Goal: Task Accomplishment & Management: Manage account settings

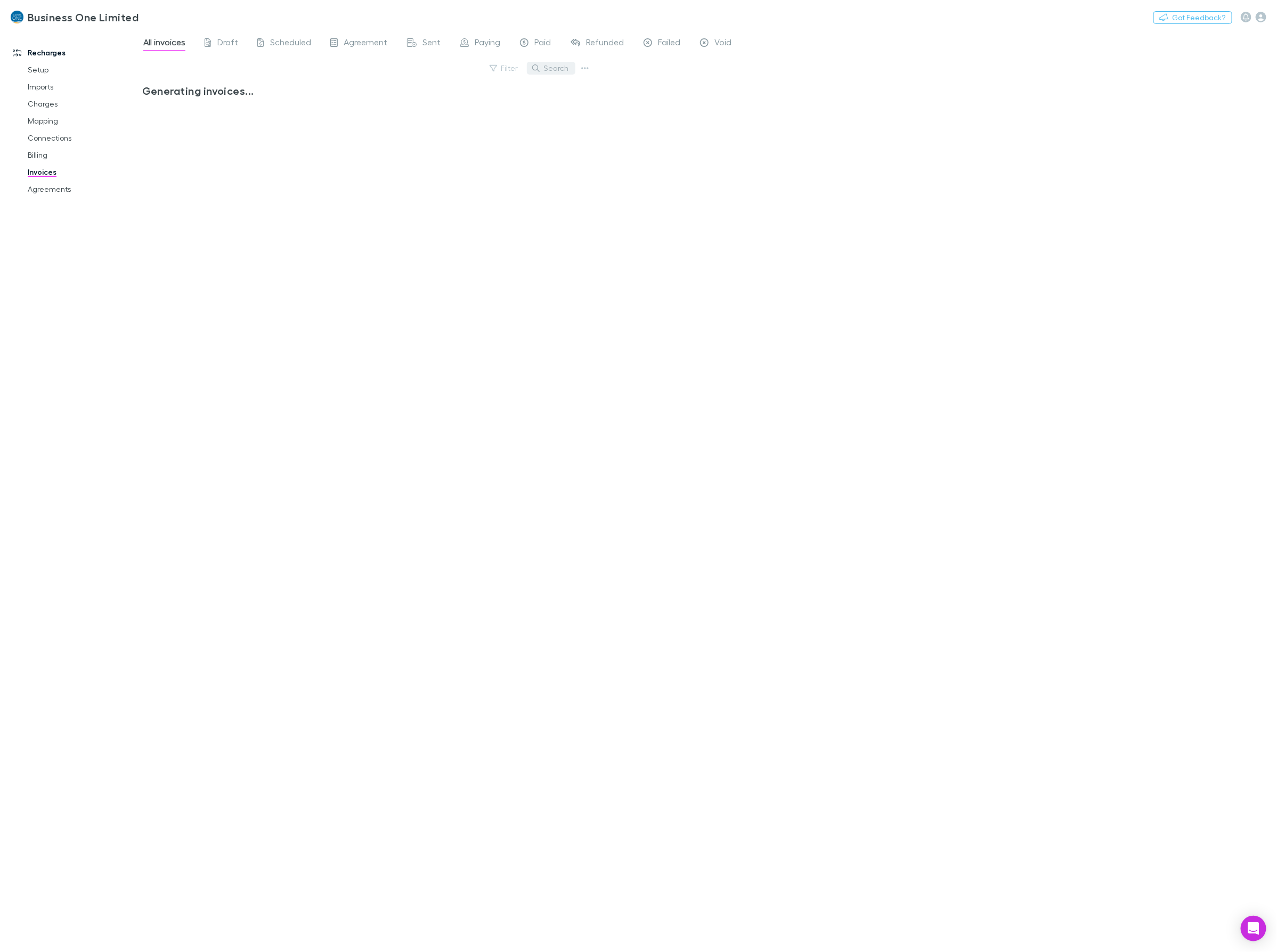
click at [563, 71] on button "Search" at bounding box center [551, 68] width 48 height 13
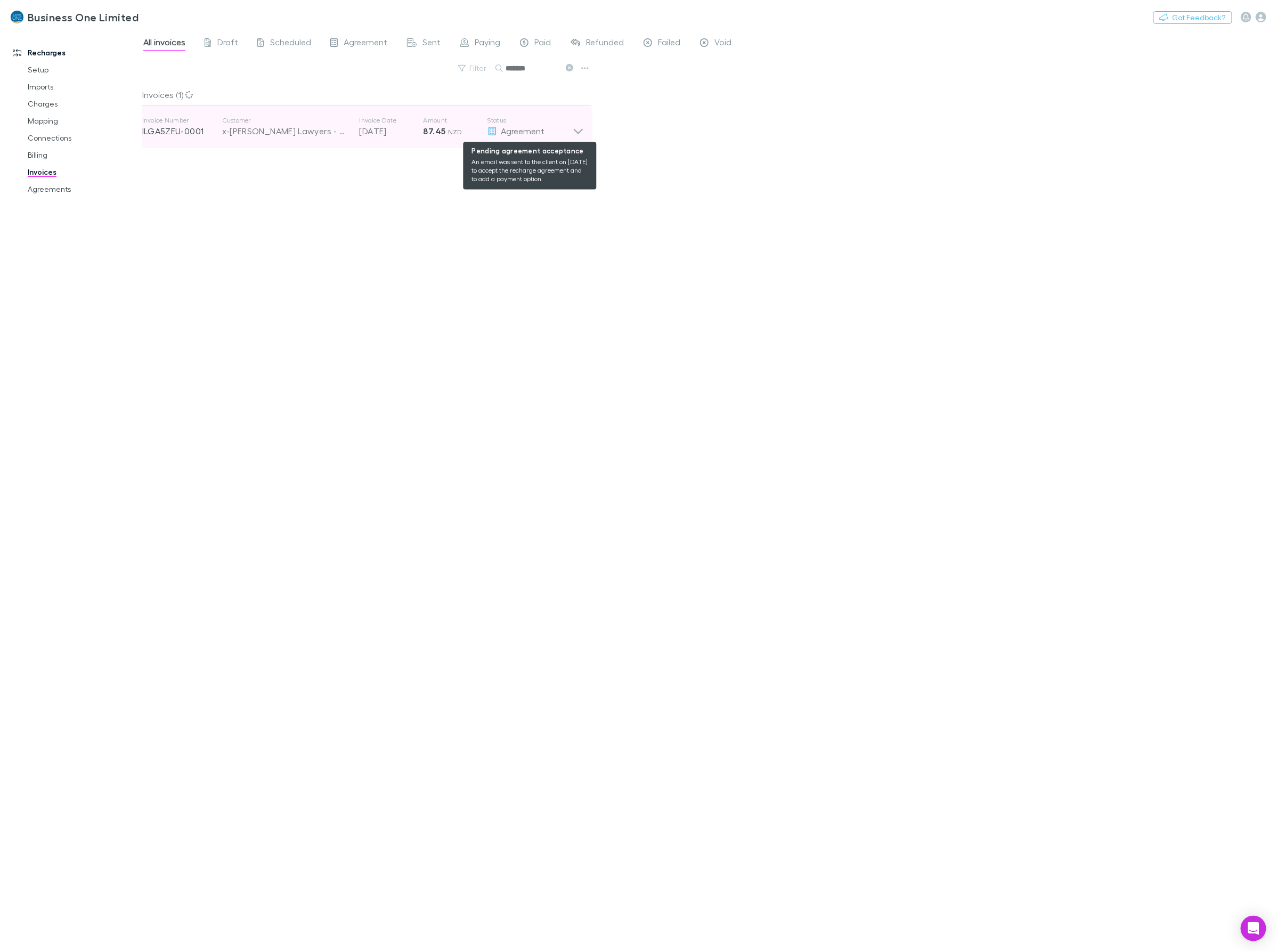
type input "*******"
click at [558, 135] on div "Agreement" at bounding box center [530, 131] width 85 height 13
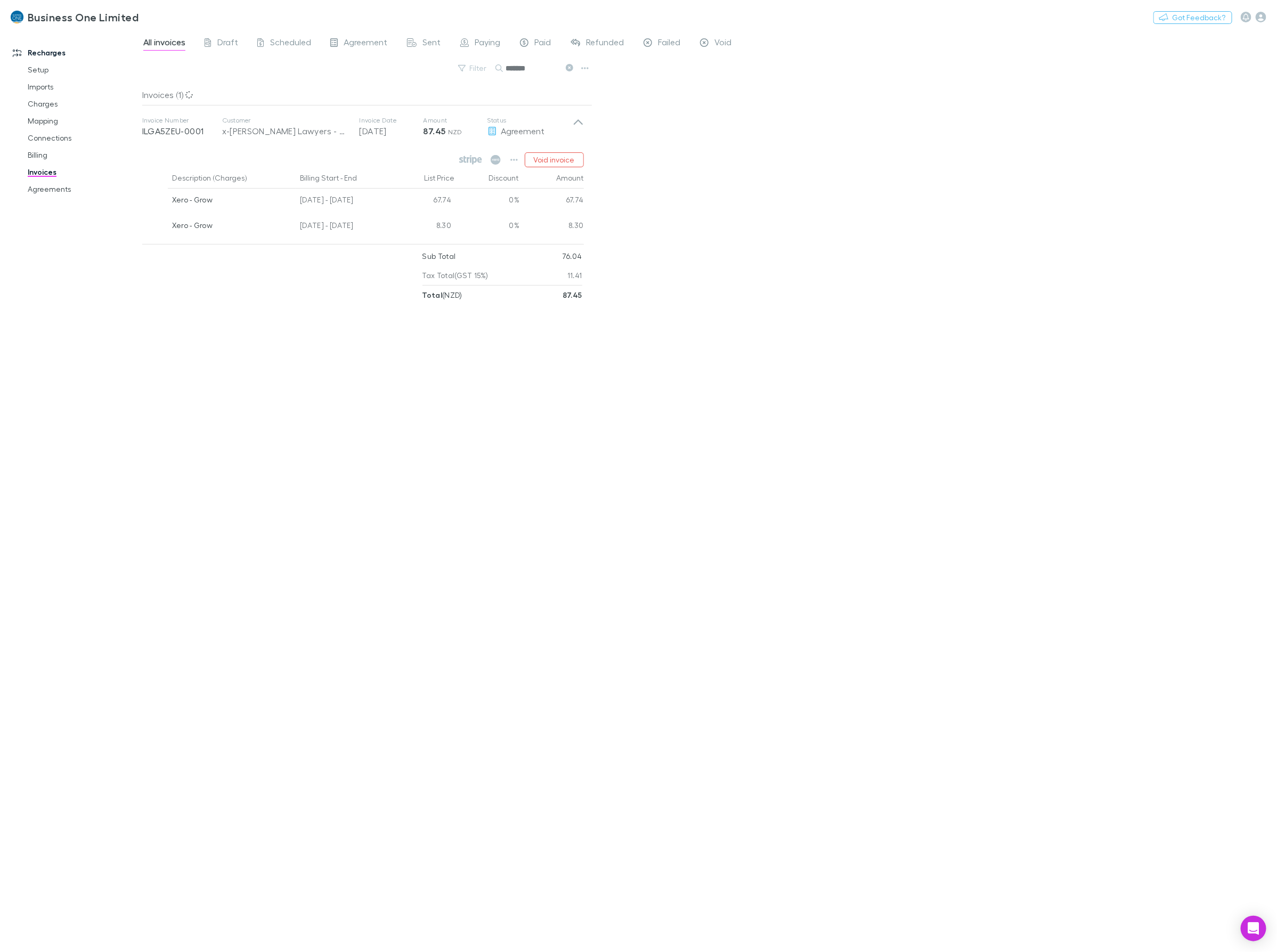
click at [908, 238] on div "All invoices Draft Scheduled Agreement Sent Paying Paid Refunded Failed Void Fi…" at bounding box center [710, 491] width 1135 height 922
click at [563, 123] on p "Status" at bounding box center [530, 120] width 85 height 8
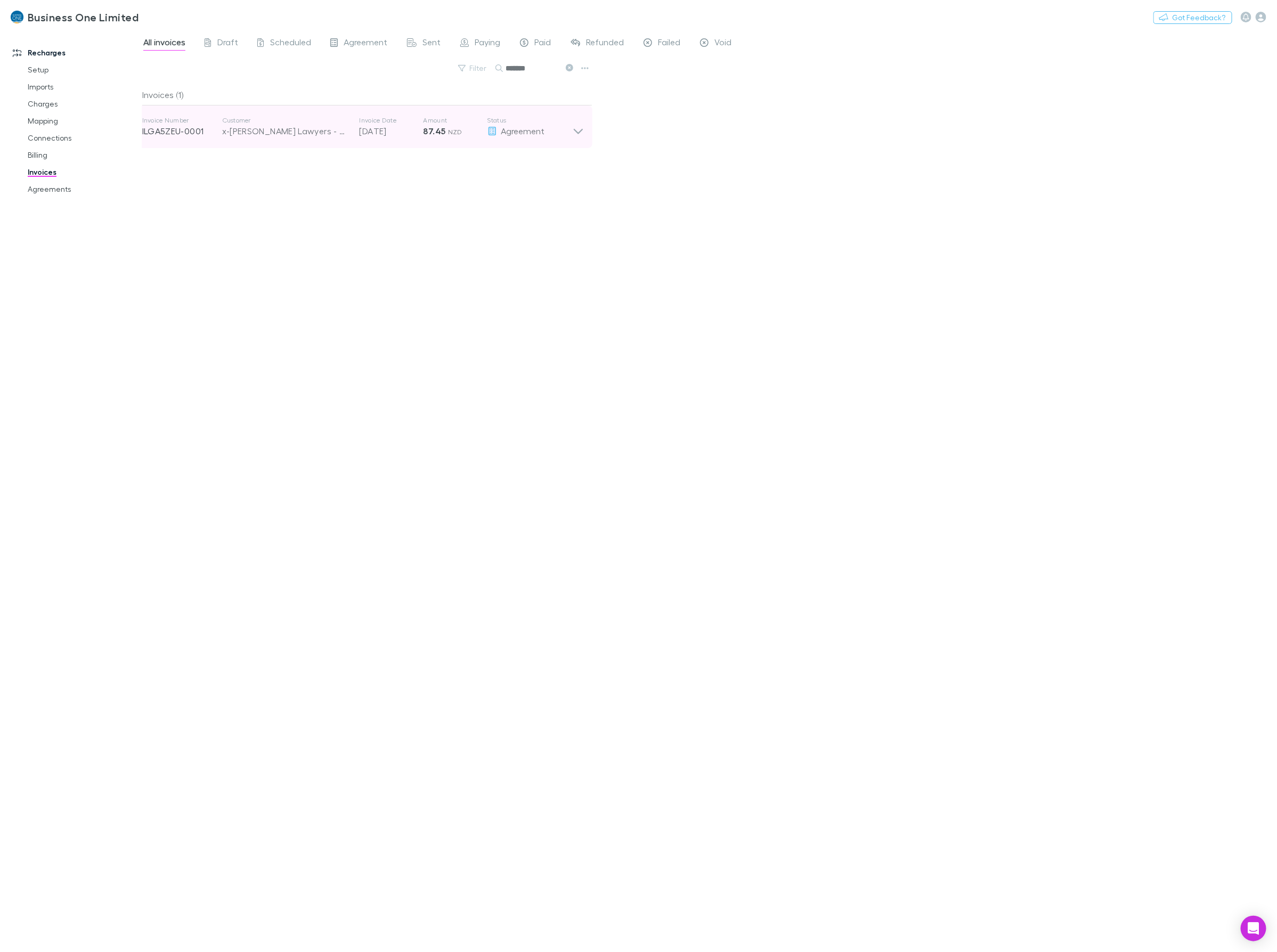
click at [565, 123] on p "Status" at bounding box center [530, 120] width 85 height 8
